Goal: Communication & Community: Participate in discussion

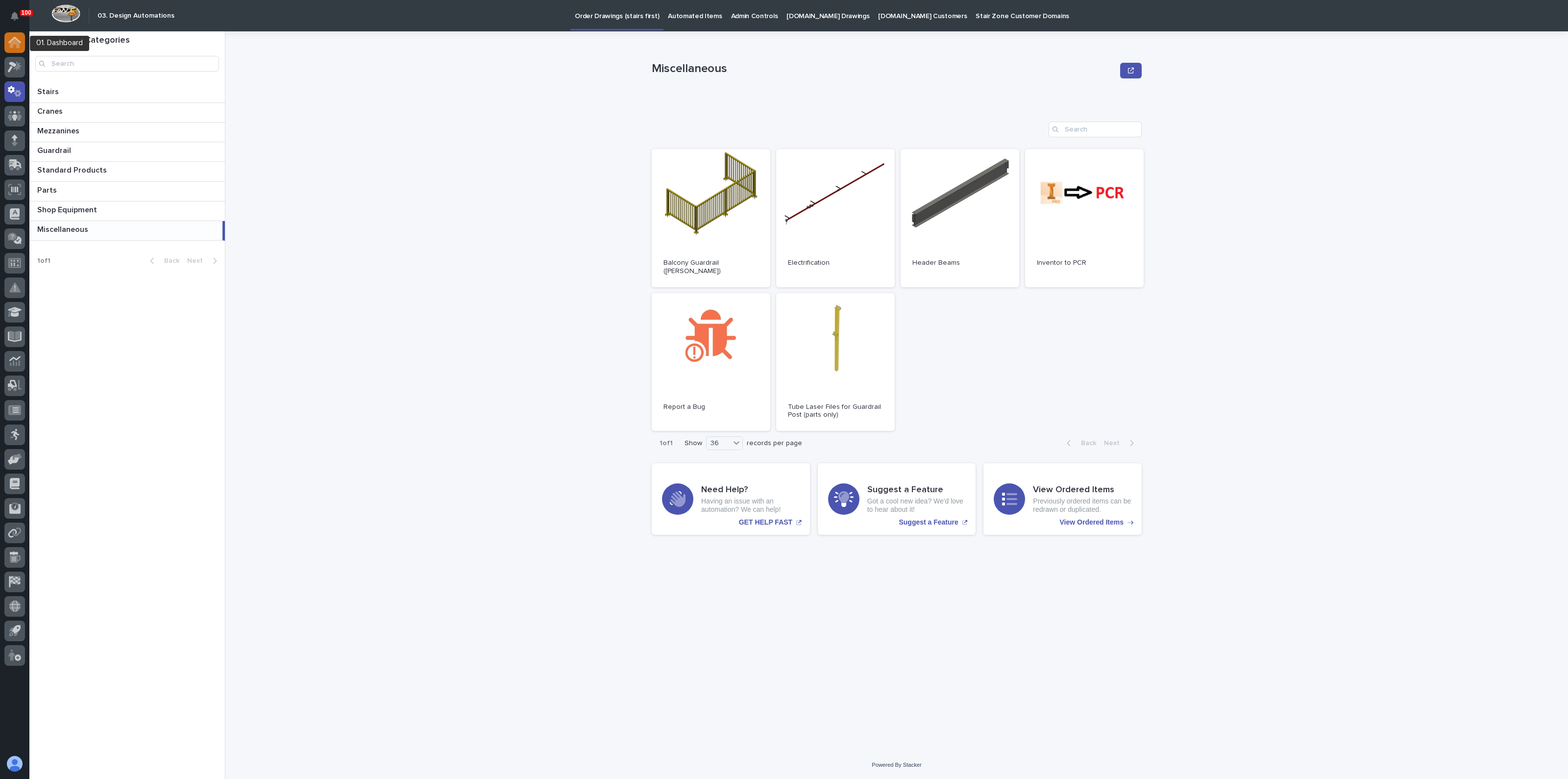
click at [16, 49] on div at bounding box center [15, 43] width 21 height 21
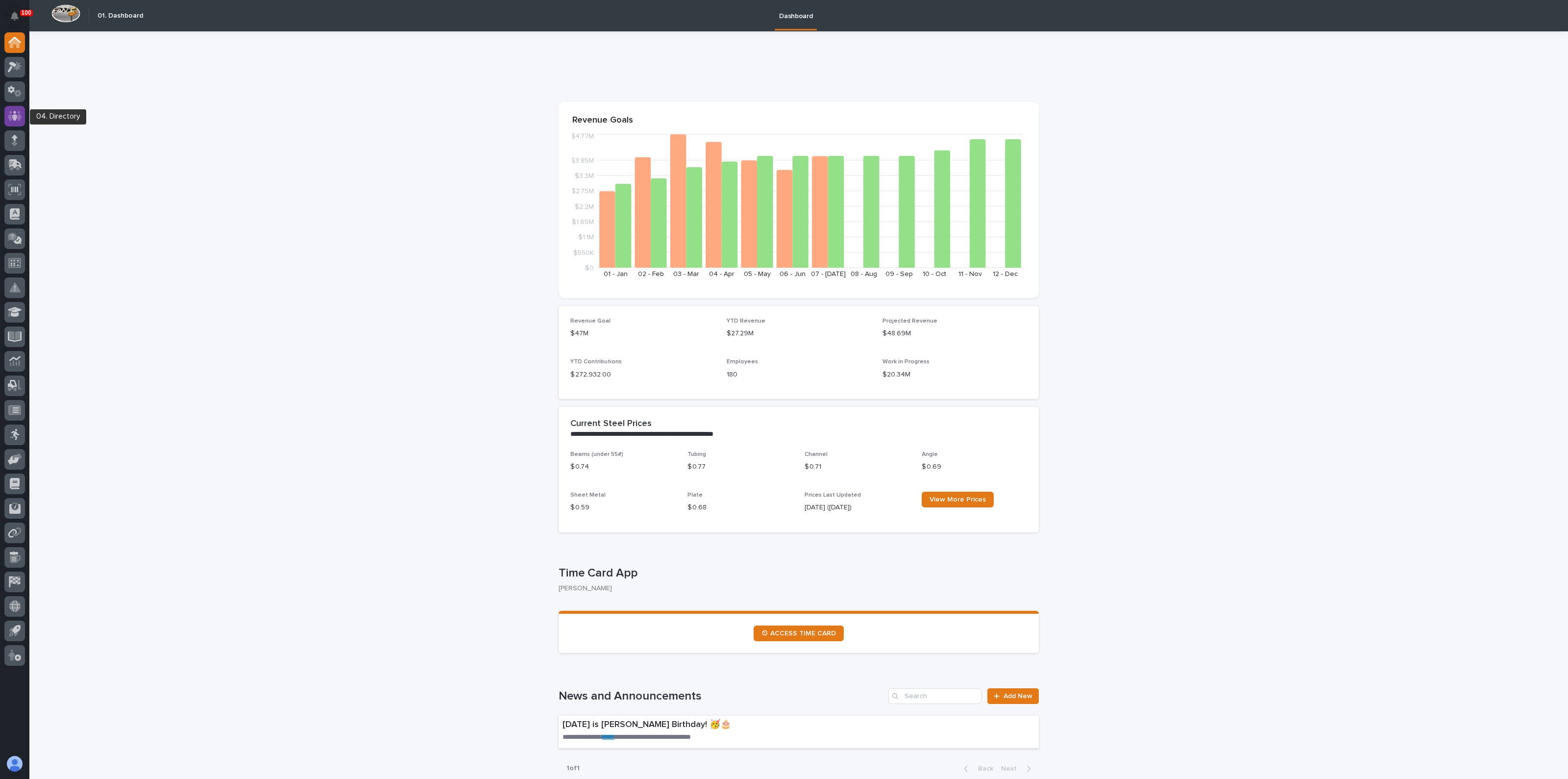
click at [12, 117] on icon at bounding box center [15, 116] width 6 height 10
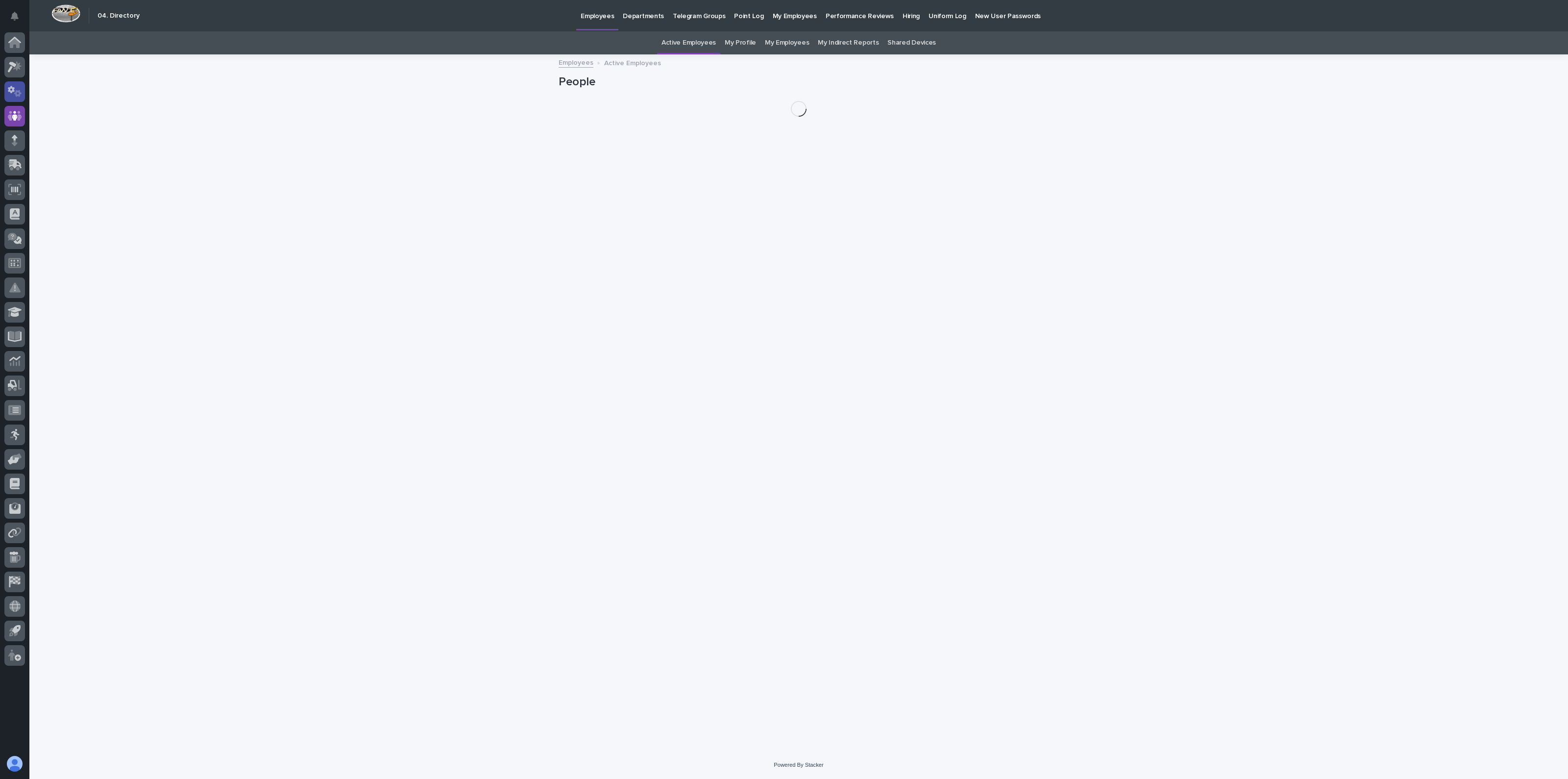
drag, startPoint x: 13, startPoint y: 97, endPoint x: 12, endPoint y: 86, distance: 11.0
click at [12, 86] on icon at bounding box center [15, 91] width 14 height 12
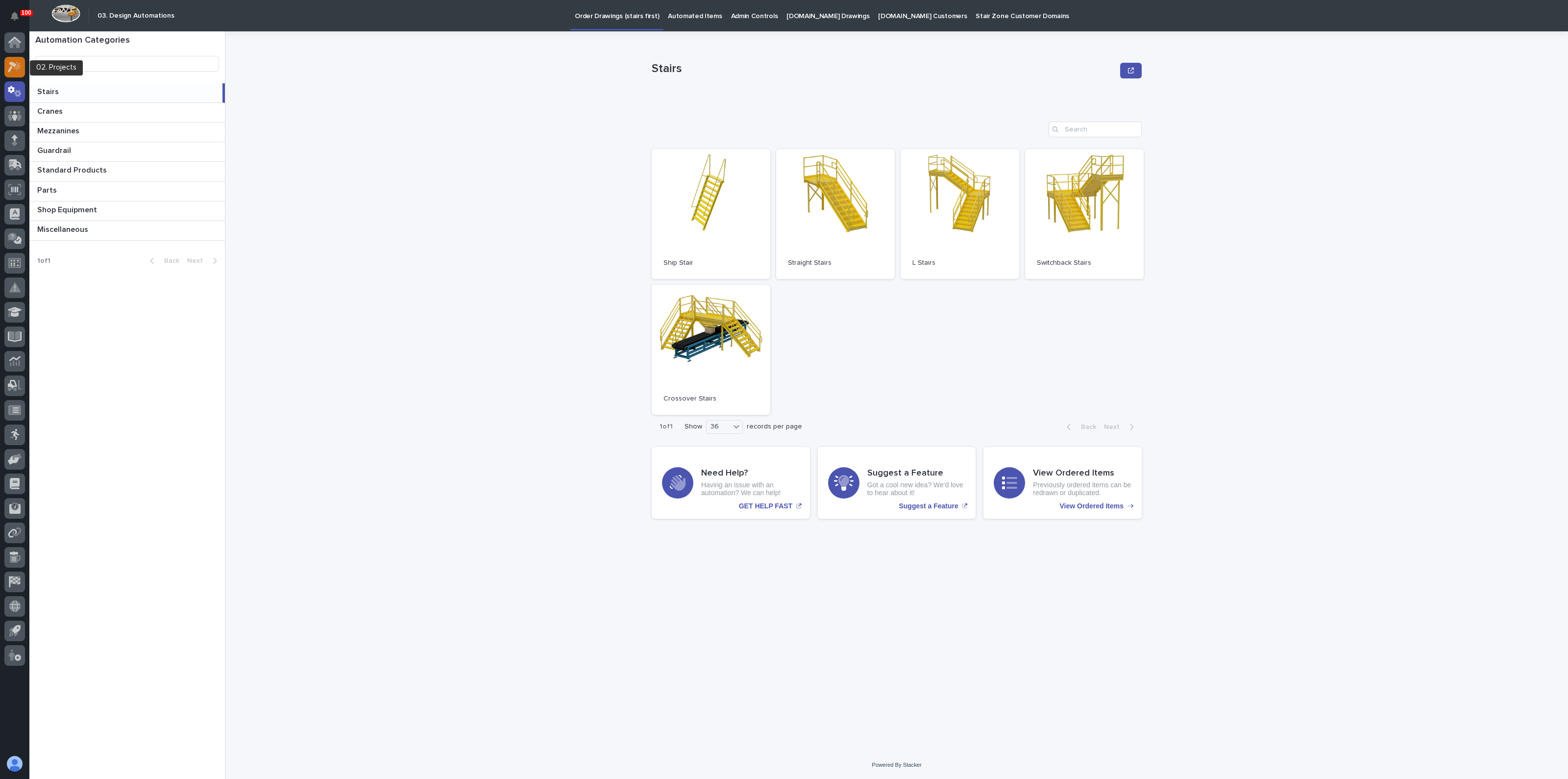
click at [11, 66] on icon at bounding box center [12, 67] width 9 height 11
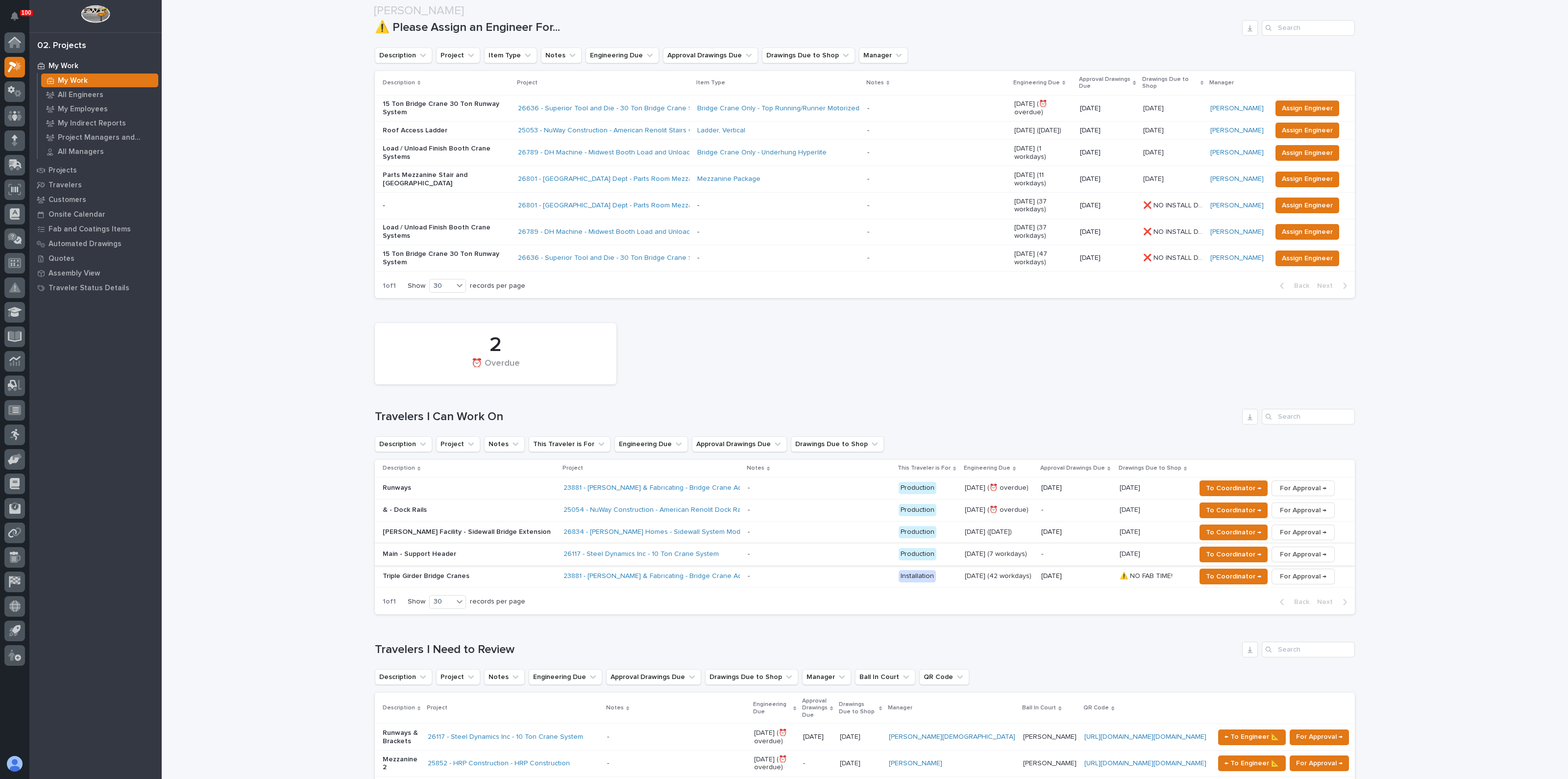
scroll to position [122, 0]
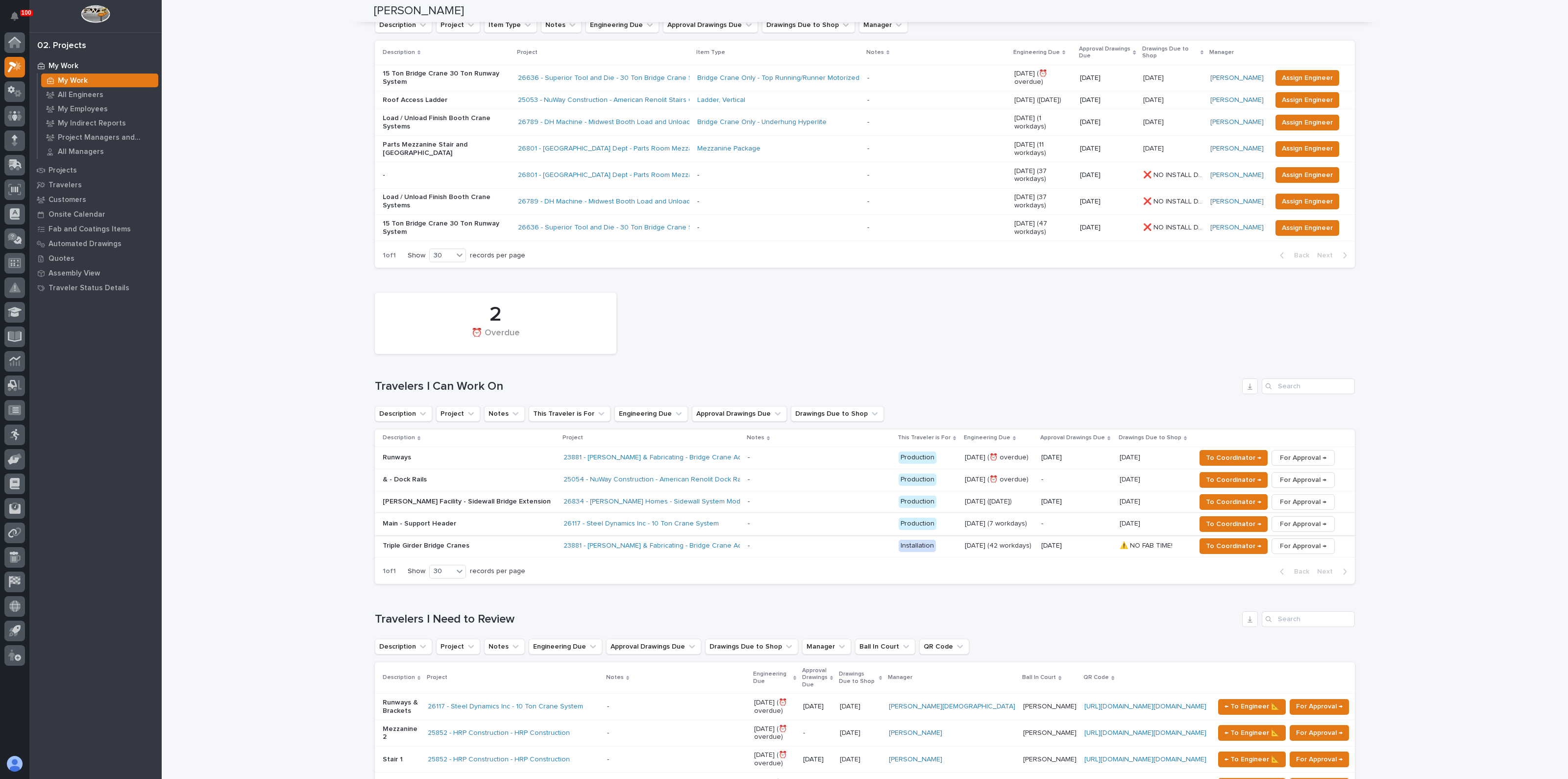
click at [1280, 518] on span "For Approval →" at bounding box center [1303, 524] width 46 height 12
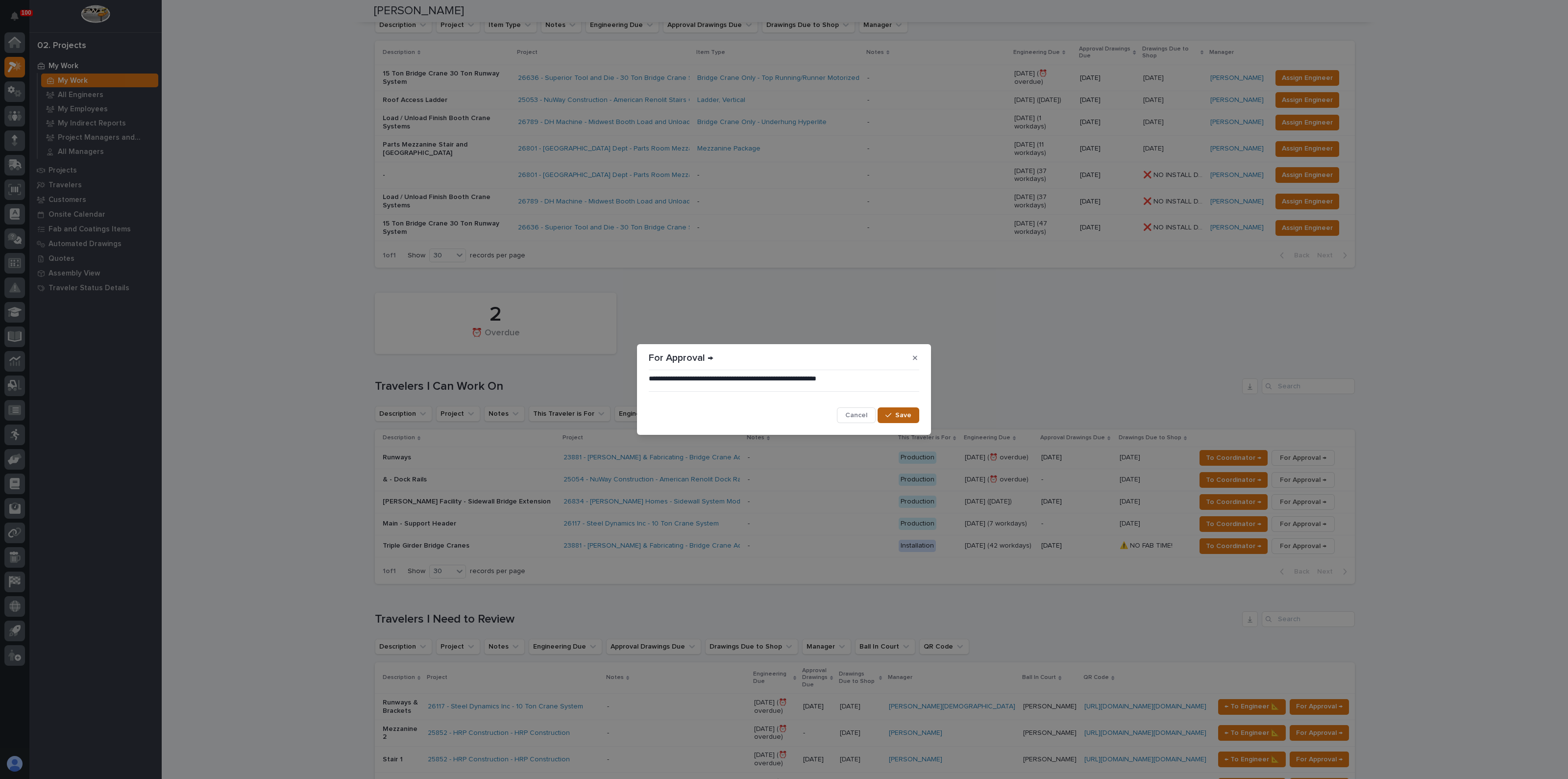
click at [900, 414] on span "Save" at bounding box center [903, 415] width 16 height 9
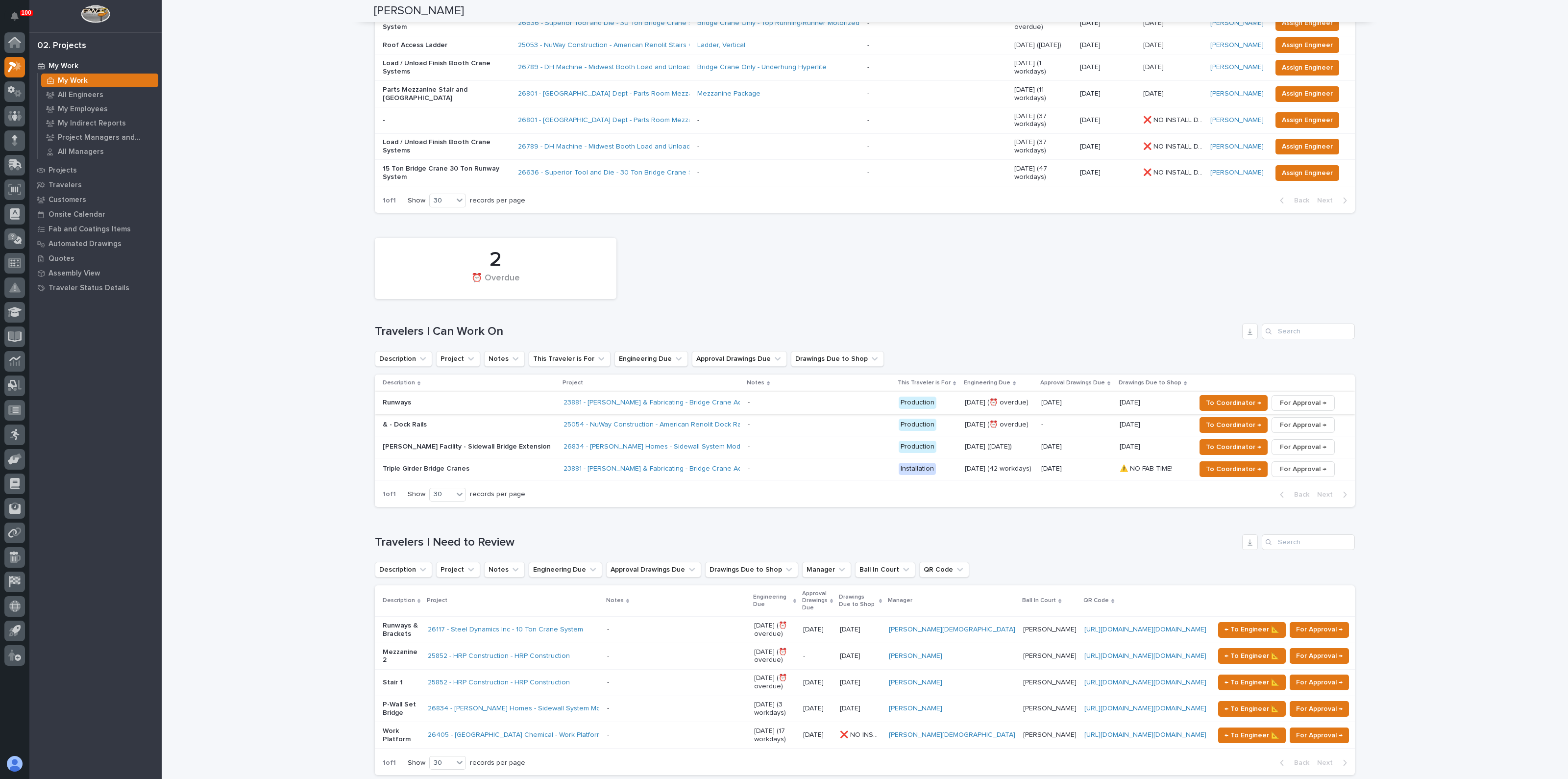
scroll to position [306, 0]
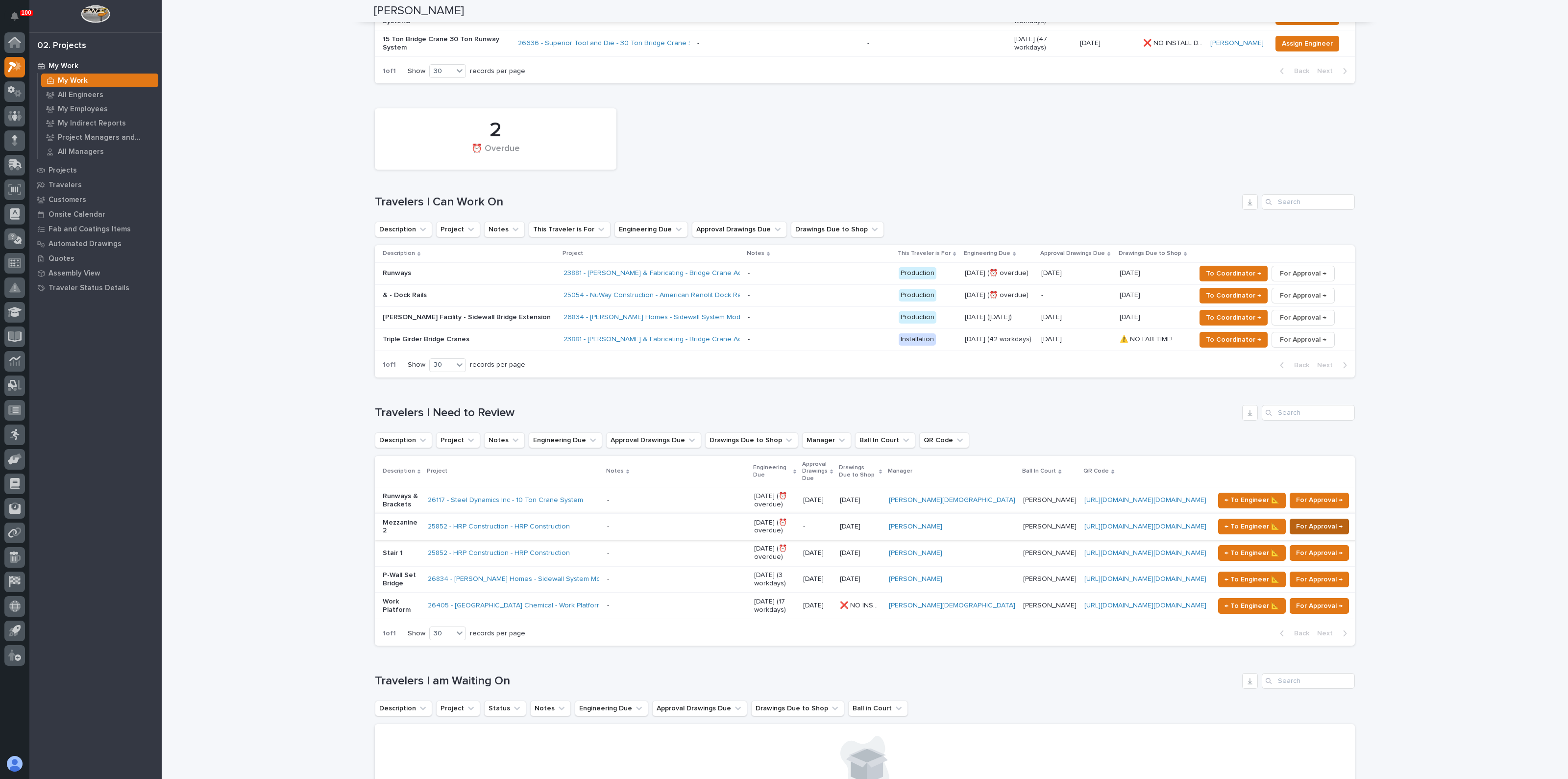
click at [1296, 521] on span "For Approval →" at bounding box center [1319, 526] width 46 height 12
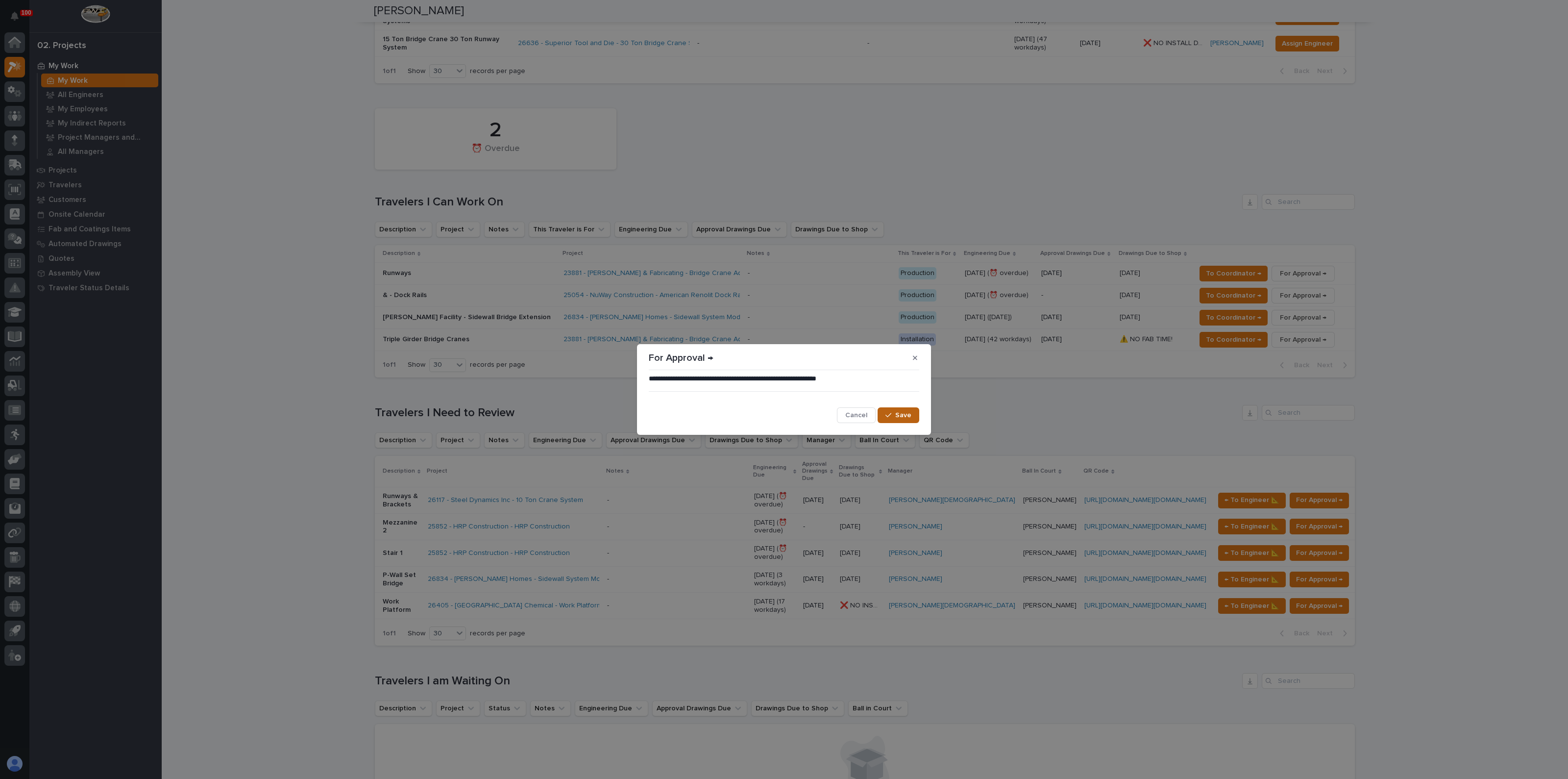
click at [889, 412] on icon "button" at bounding box center [889, 415] width 6 height 7
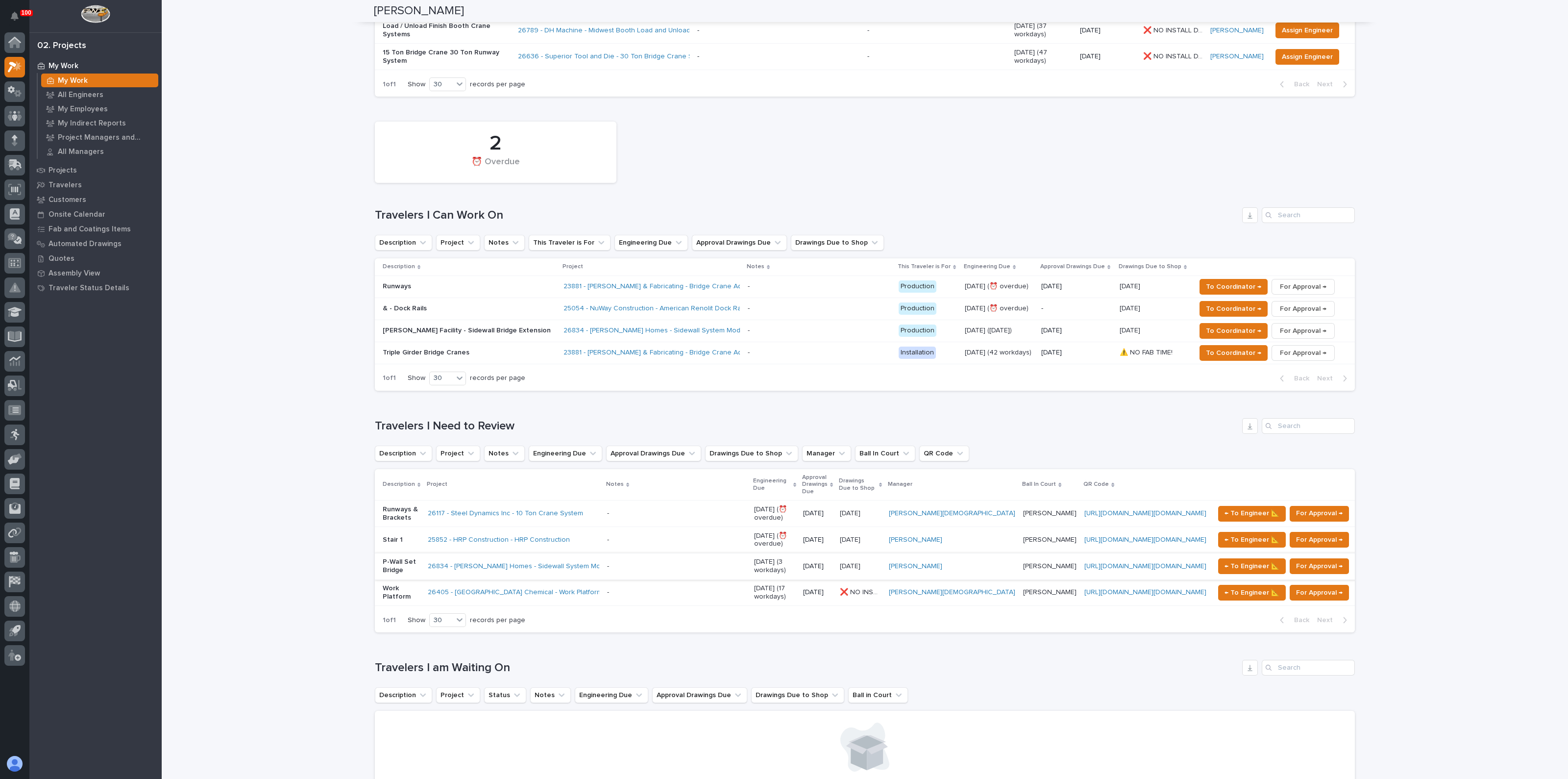
scroll to position [304, 0]
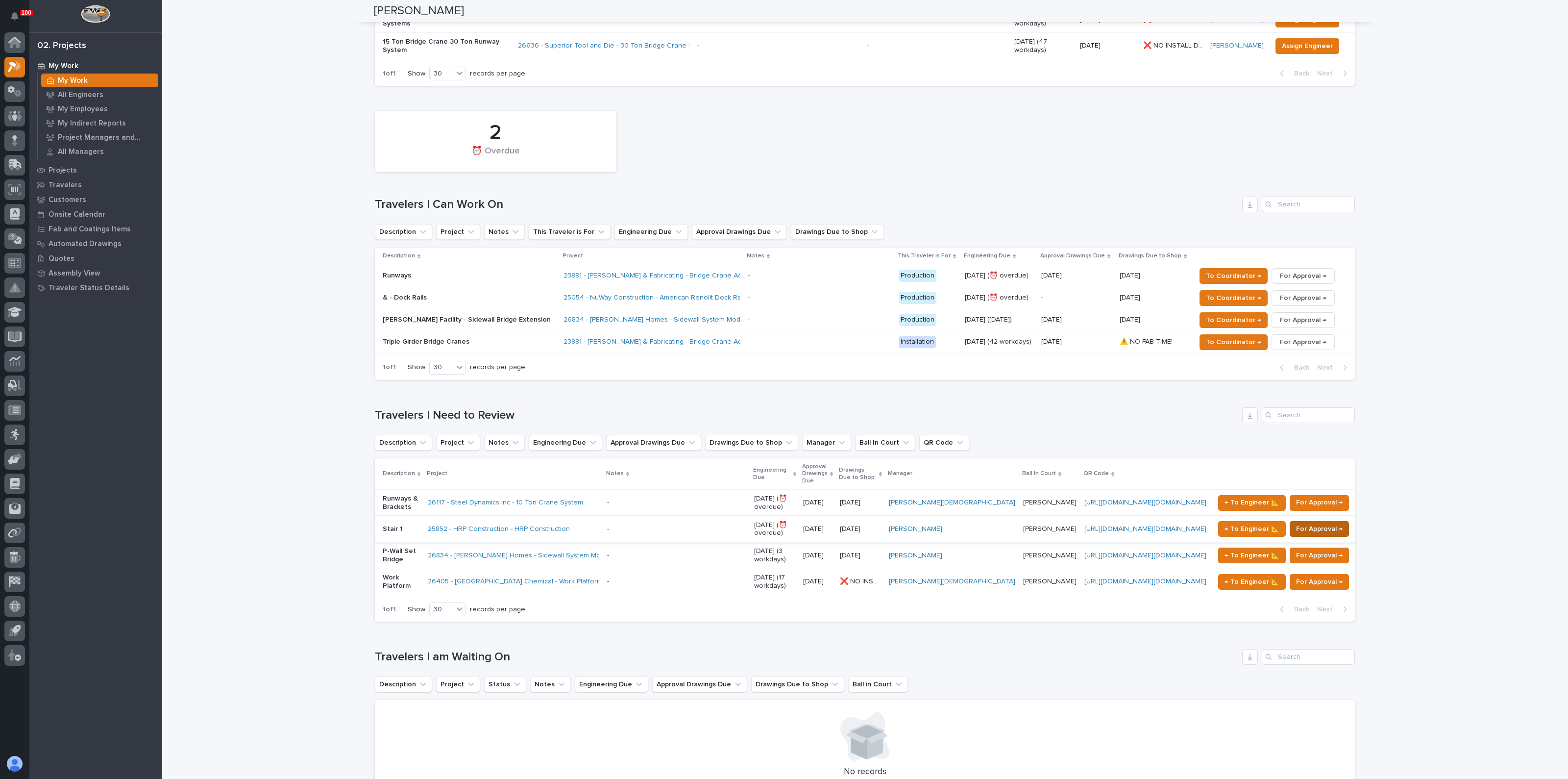
click at [1296, 523] on span "For Approval →" at bounding box center [1319, 529] width 46 height 12
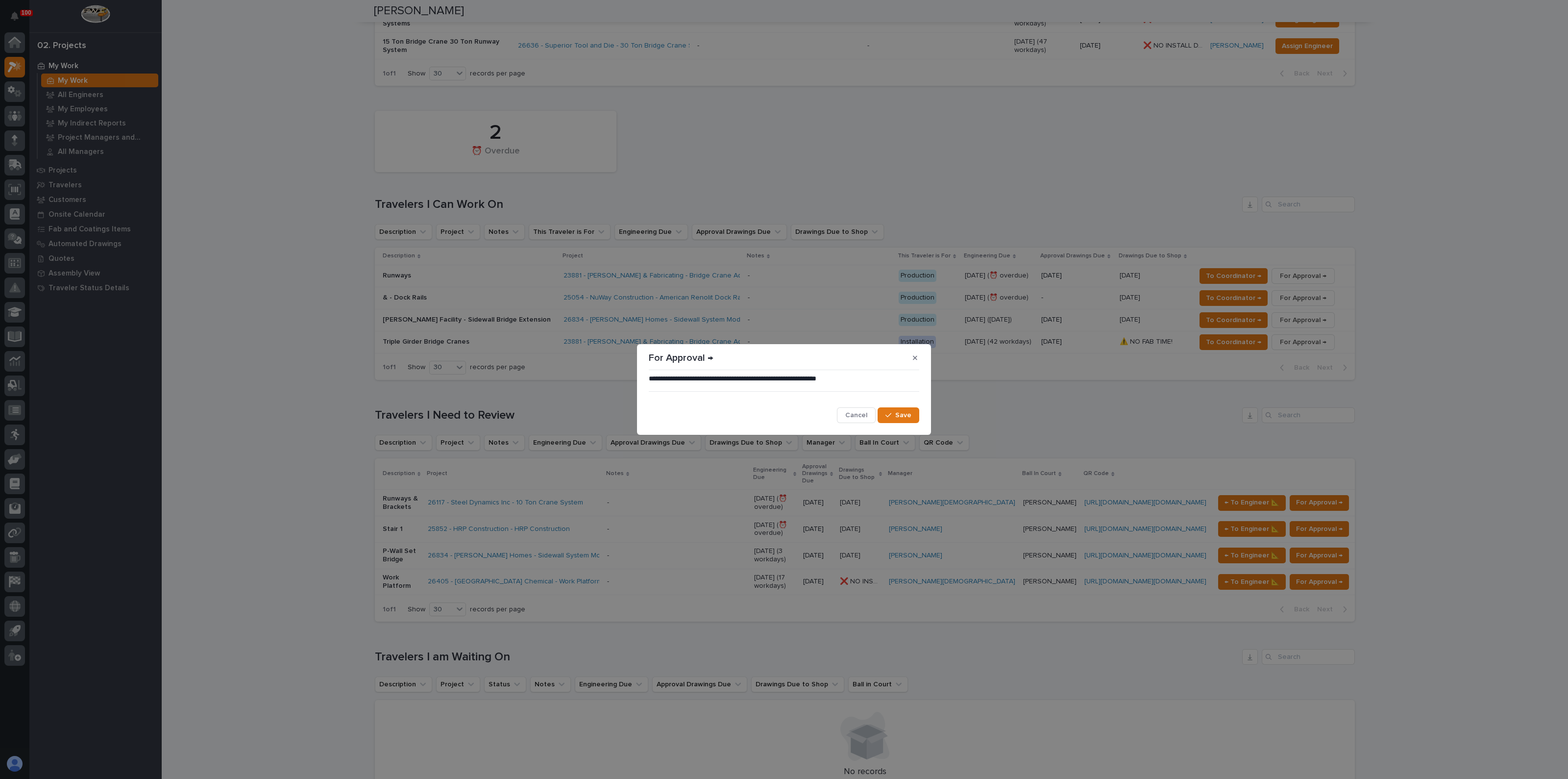
click at [928, 415] on section "**********" at bounding box center [783, 390] width 294 height 91
click at [911, 414] on button "Save" at bounding box center [898, 415] width 41 height 16
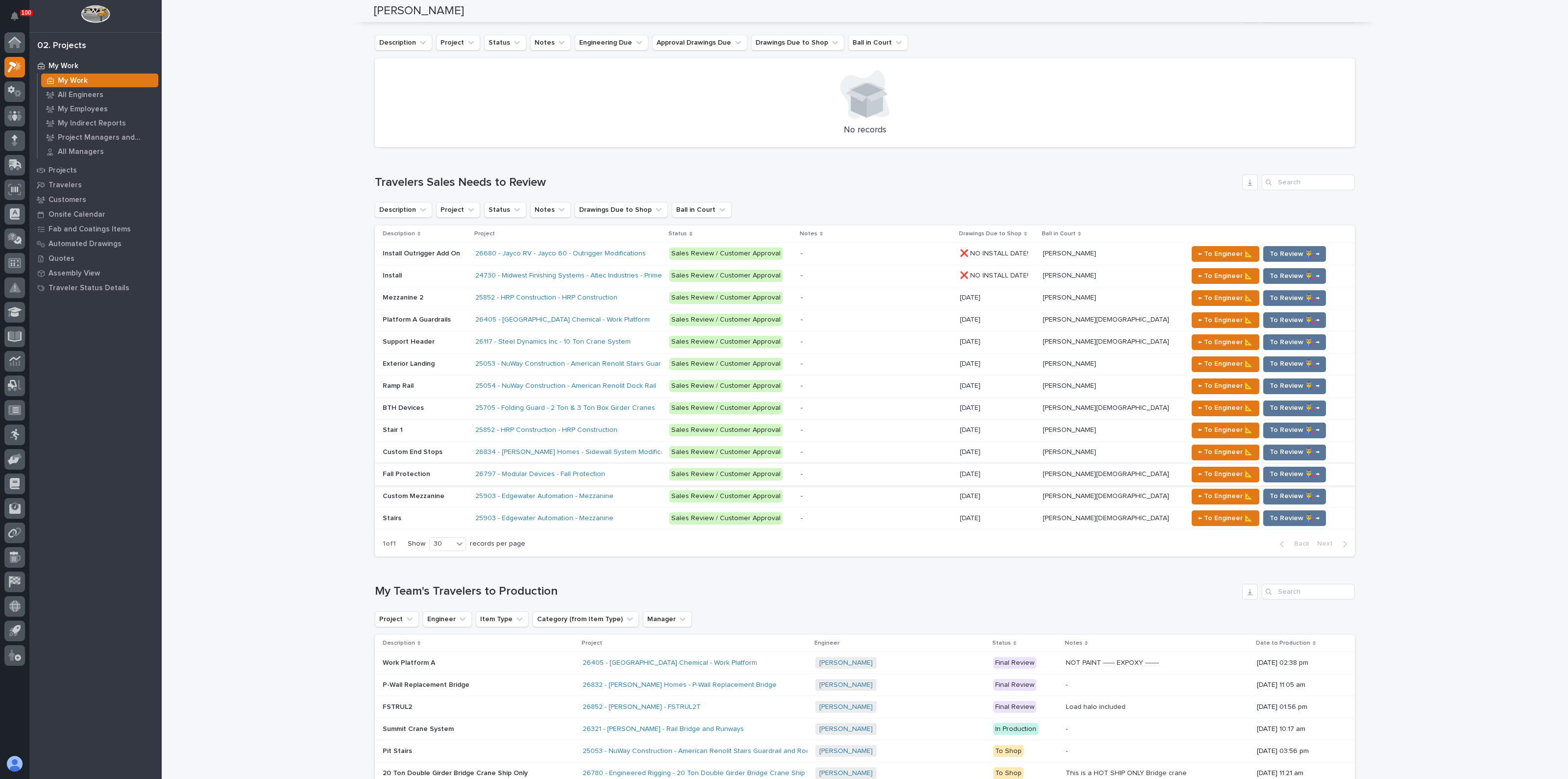
scroll to position [914, 0]
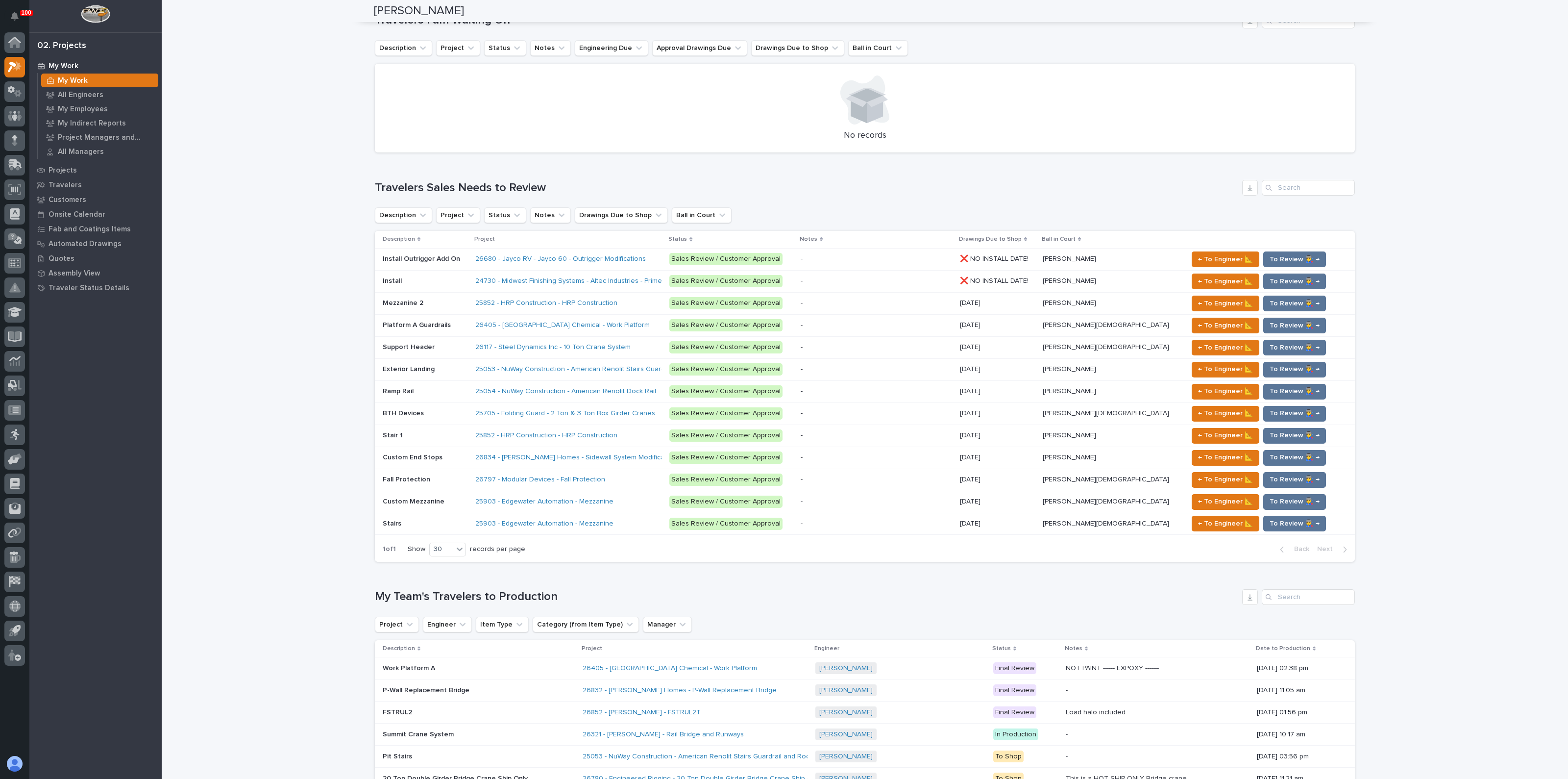
click at [430, 409] on p at bounding box center [425, 414] width 85 height 9
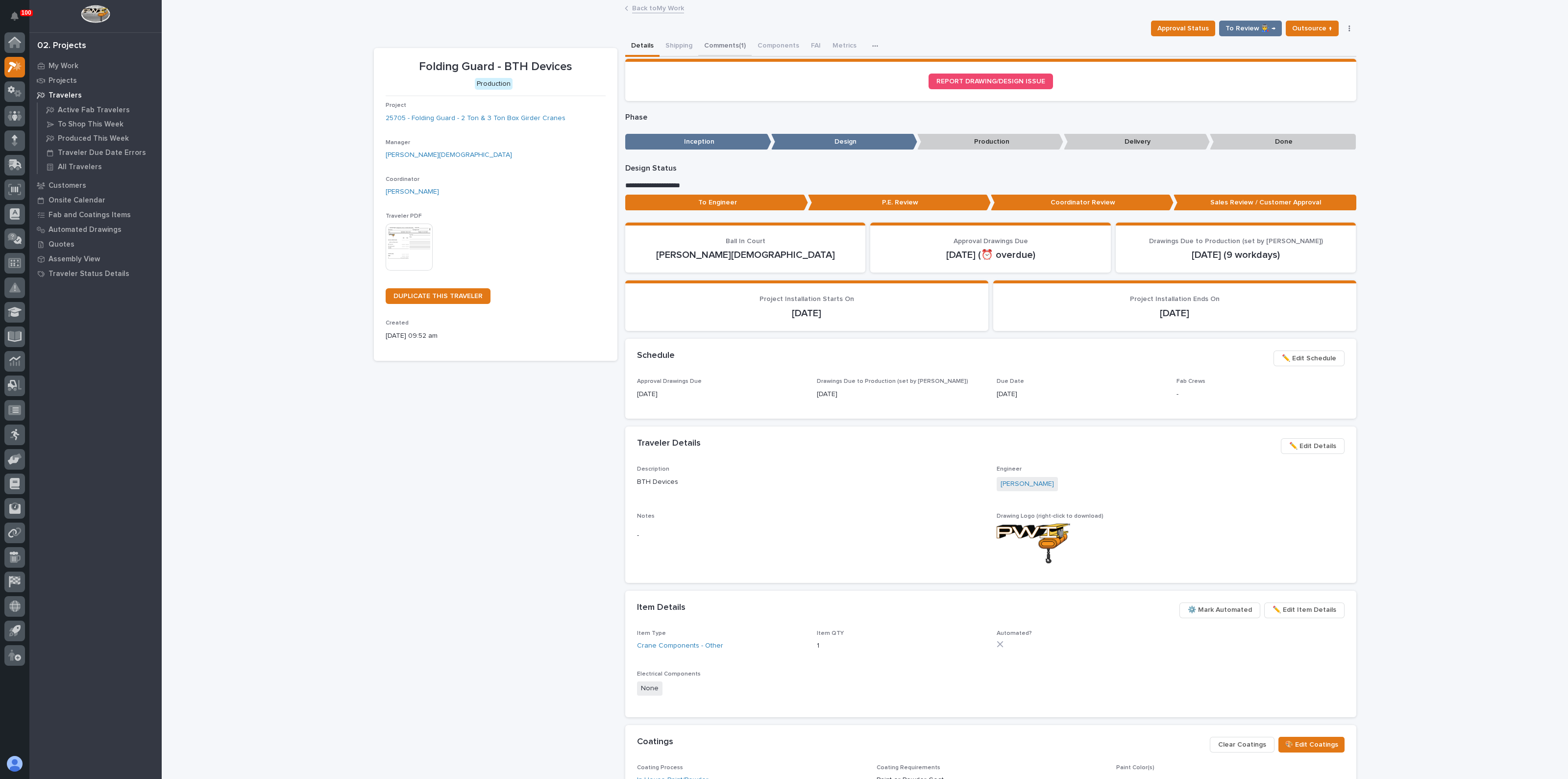
click at [729, 41] on button "Comments (1)" at bounding box center [725, 47] width 54 height 21
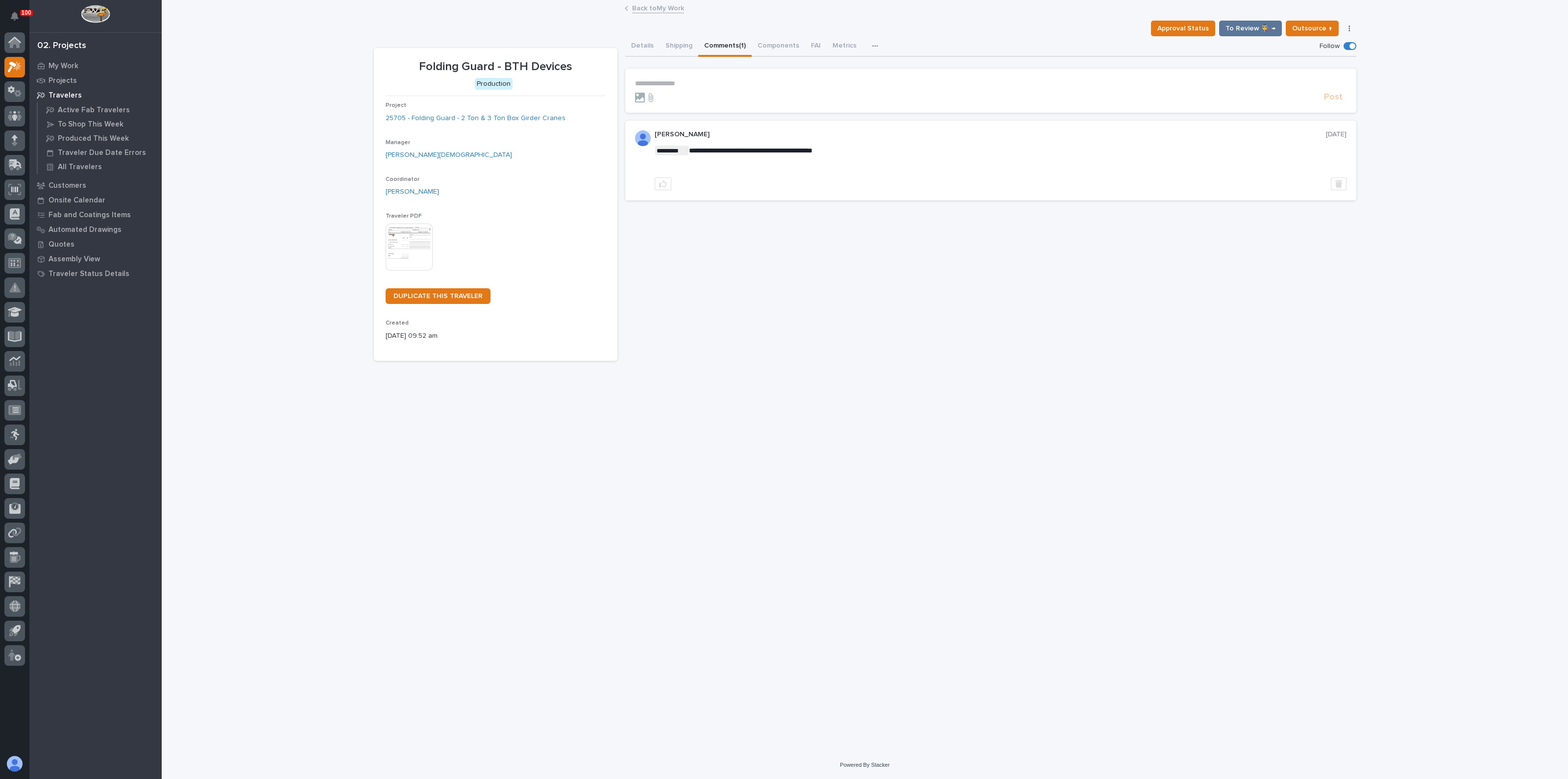
click at [688, 82] on p "**********" at bounding box center [990, 83] width 712 height 9
click at [1337, 99] on span "Post" at bounding box center [1333, 102] width 19 height 12
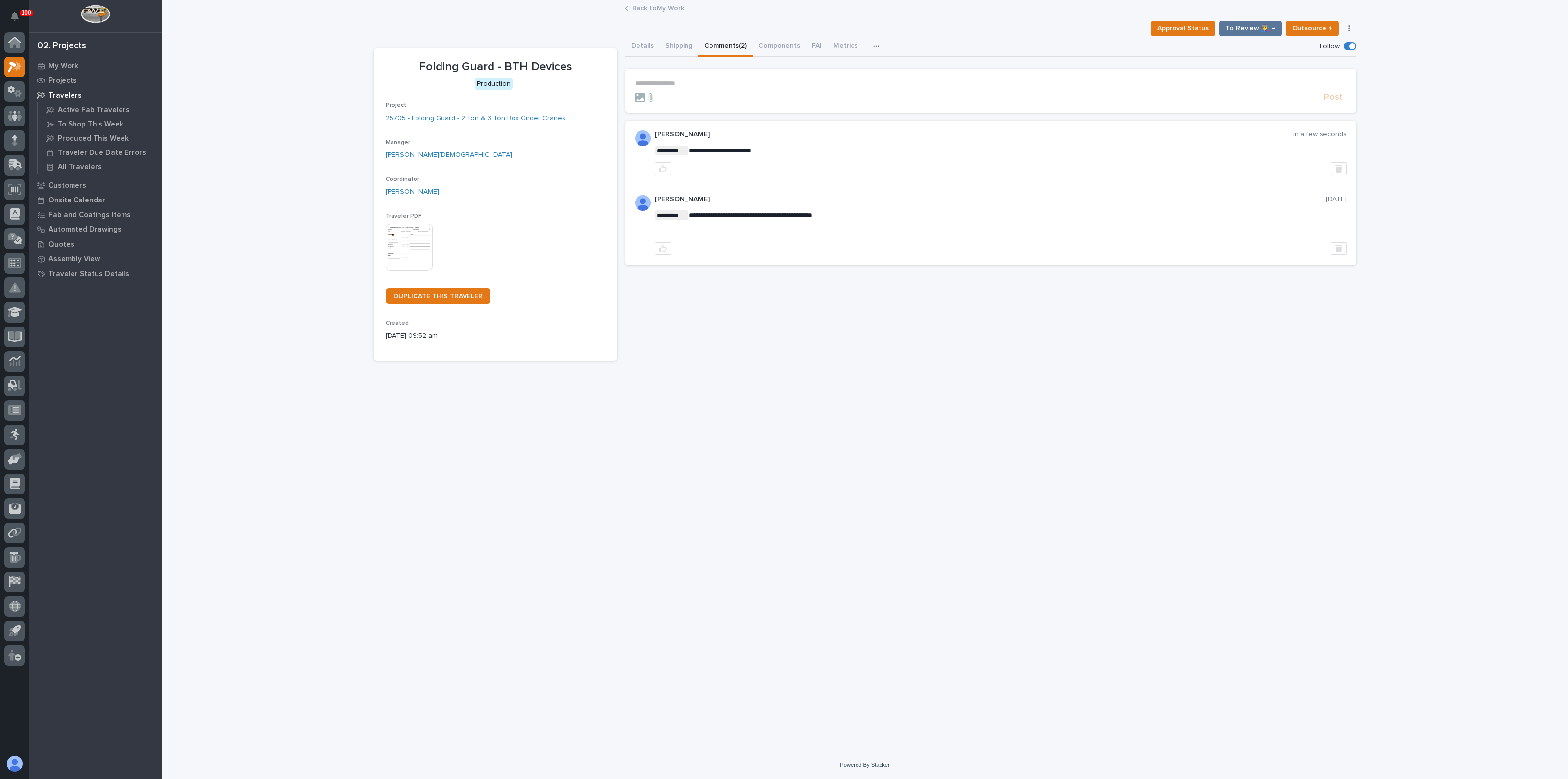
click at [792, 345] on div "**********" at bounding box center [990, 199] width 731 height 325
click at [16, 67] on icon at bounding box center [18, 66] width 9 height 10
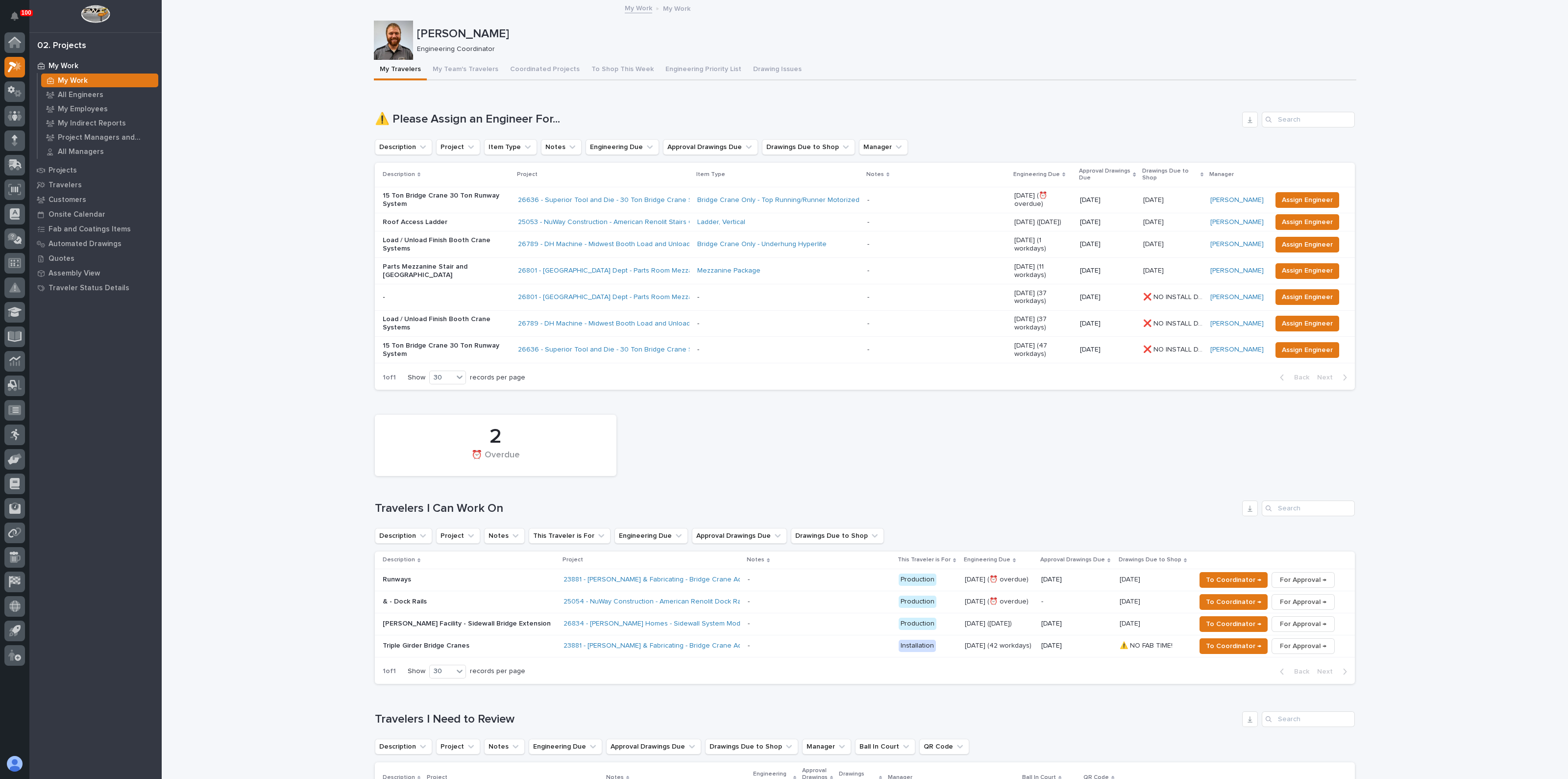
click at [421, 293] on p "-" at bounding box center [446, 297] width 127 height 9
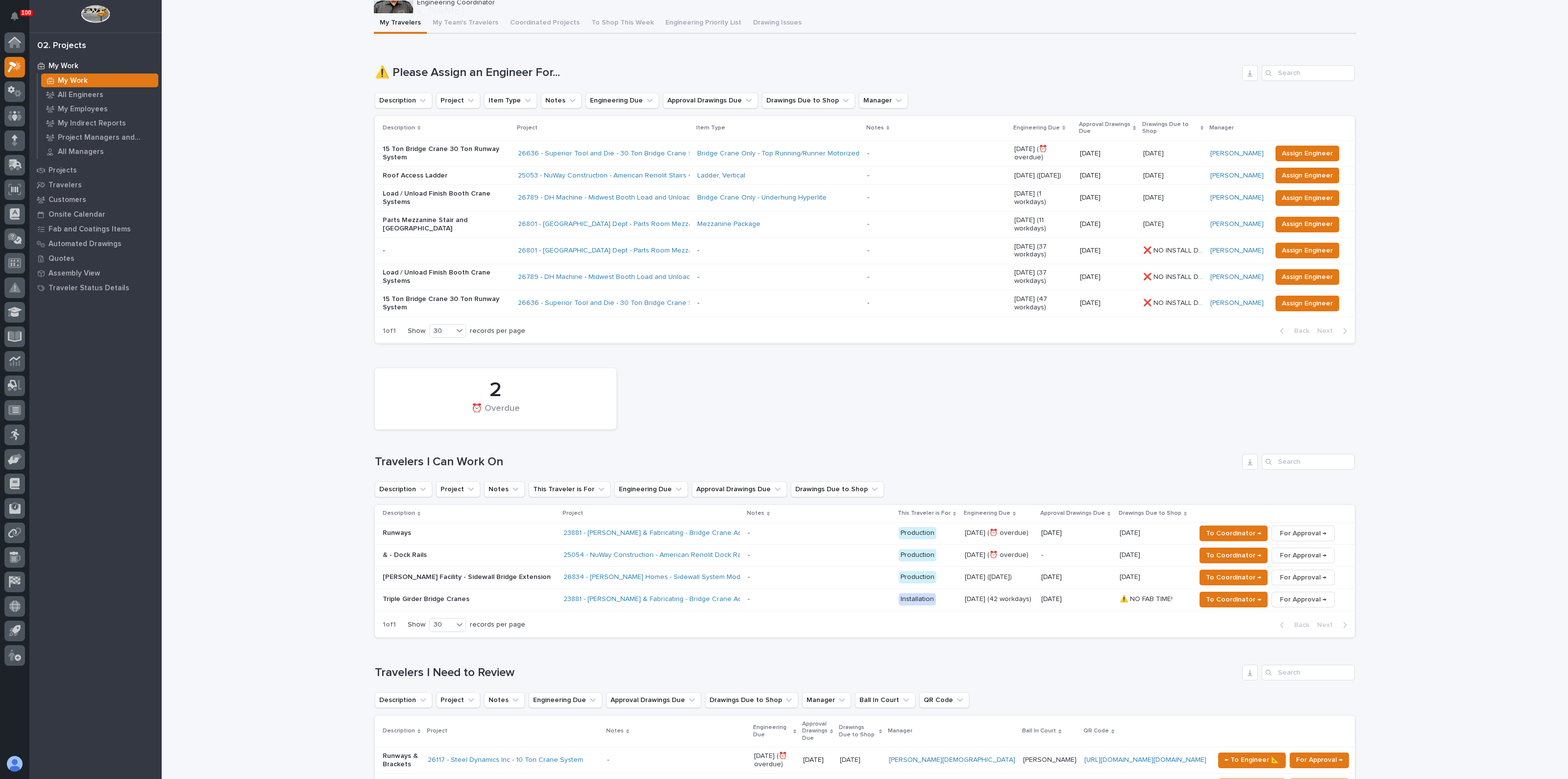
scroll to position [184, 0]
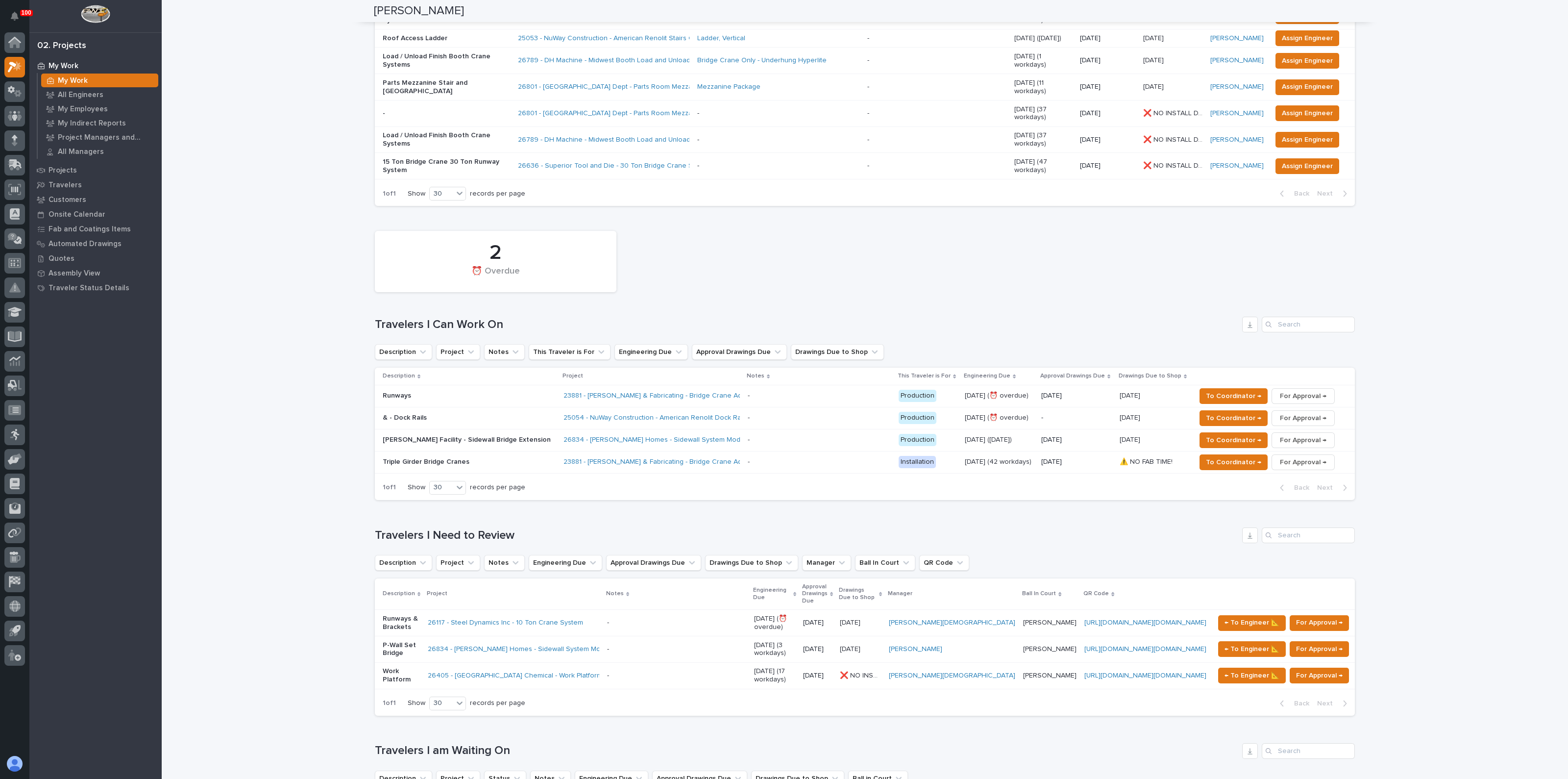
click at [423, 414] on p "& - Dock Rails" at bounding box center [469, 418] width 172 height 9
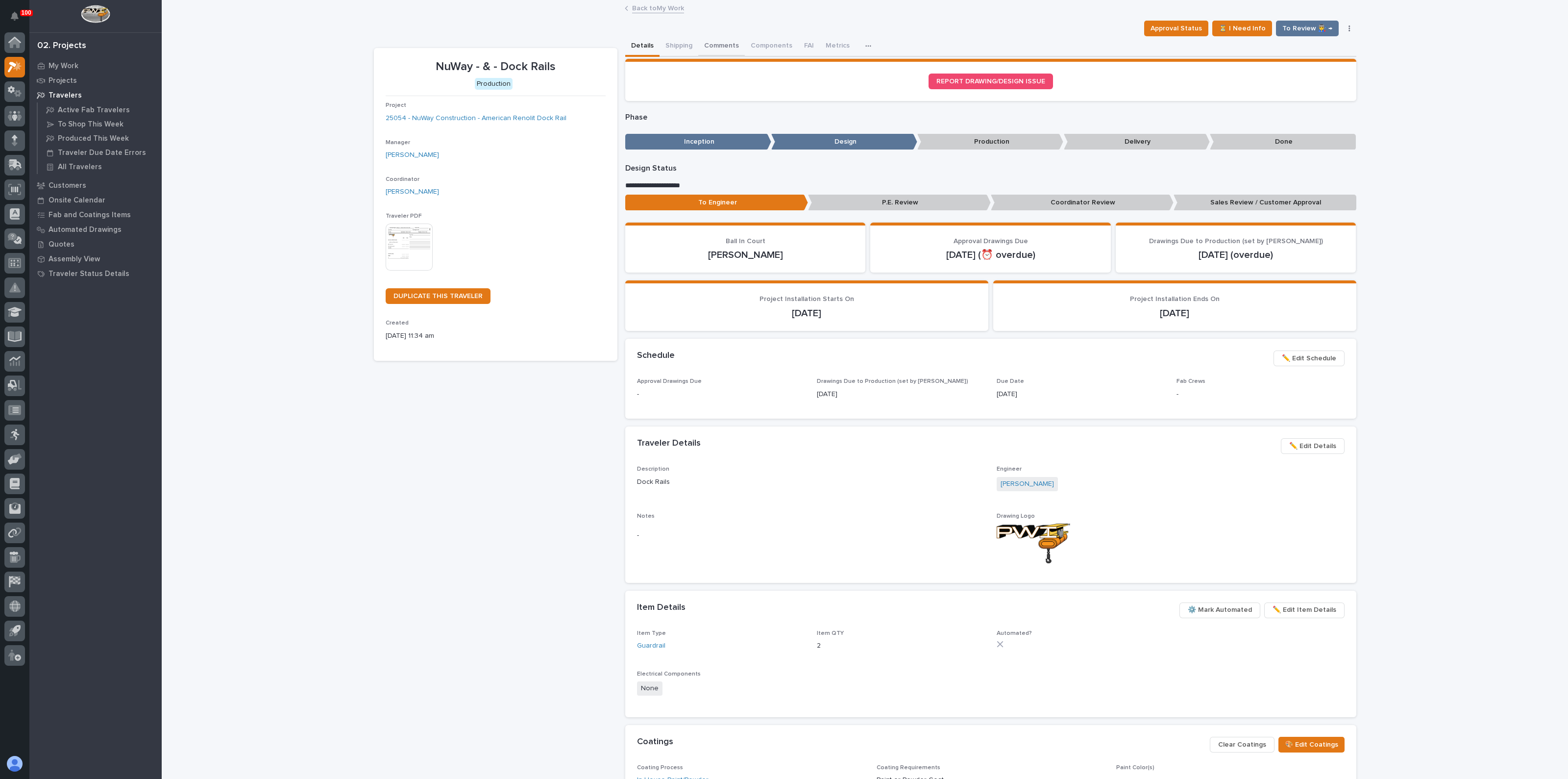
click at [702, 48] on button "Comments" at bounding box center [721, 47] width 46 height 21
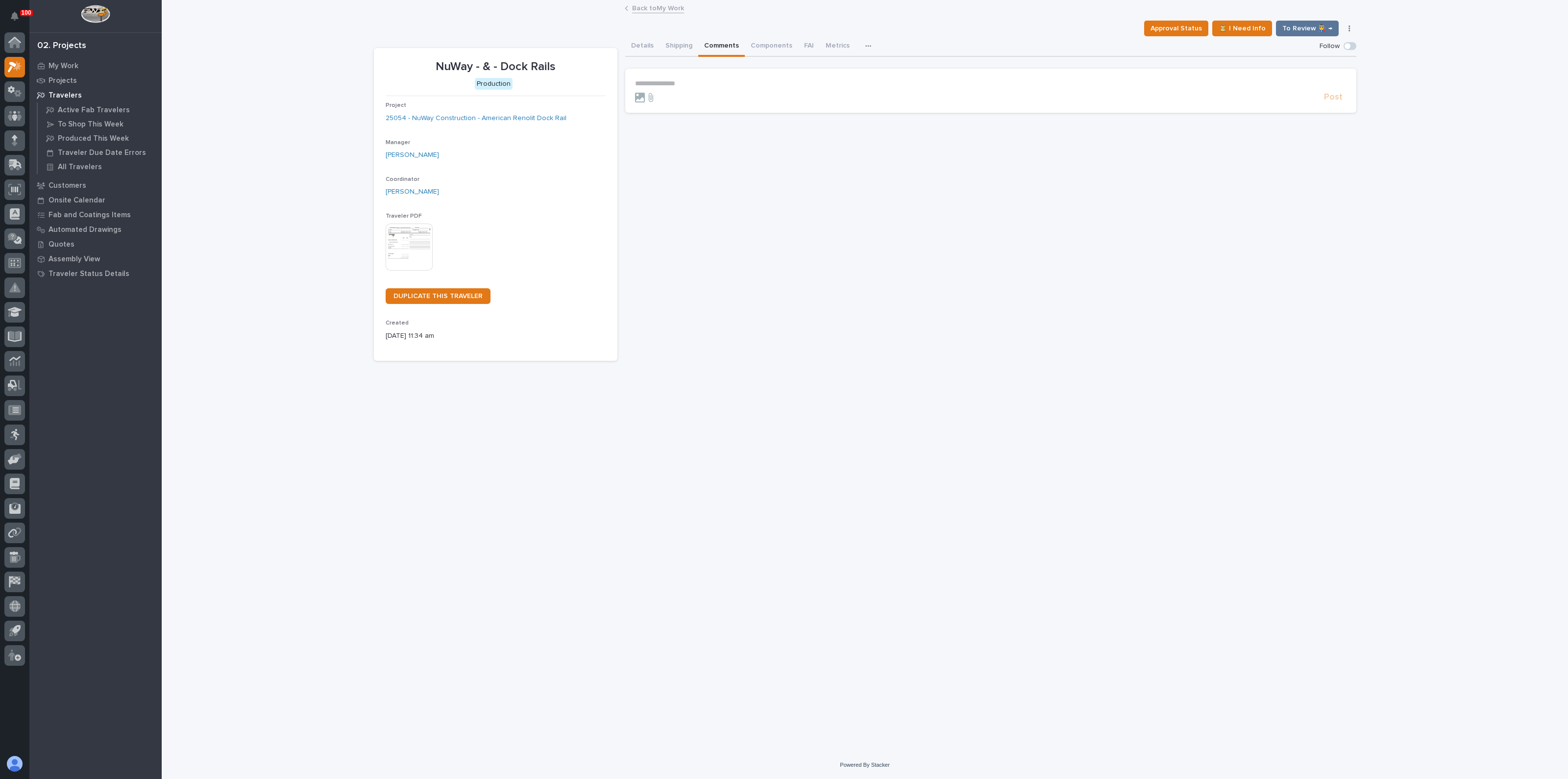
click at [681, 79] on p "**********" at bounding box center [990, 83] width 712 height 9
click at [674, 84] on p "**********" at bounding box center [990, 83] width 712 height 9
click at [1331, 117] on span "Post" at bounding box center [1333, 117] width 19 height 12
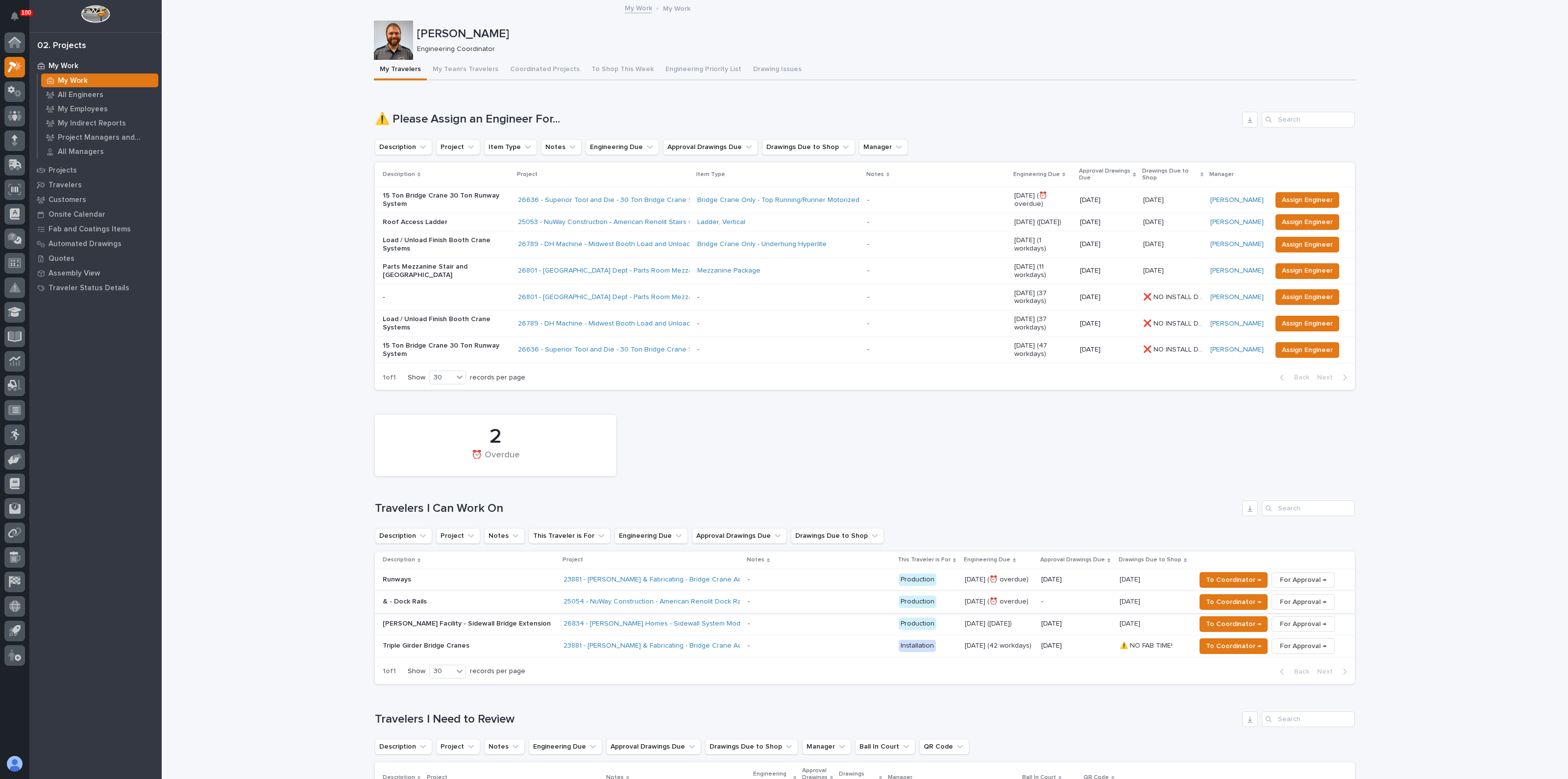
scroll to position [184, 0]
